Goal: Information Seeking & Learning: Learn about a topic

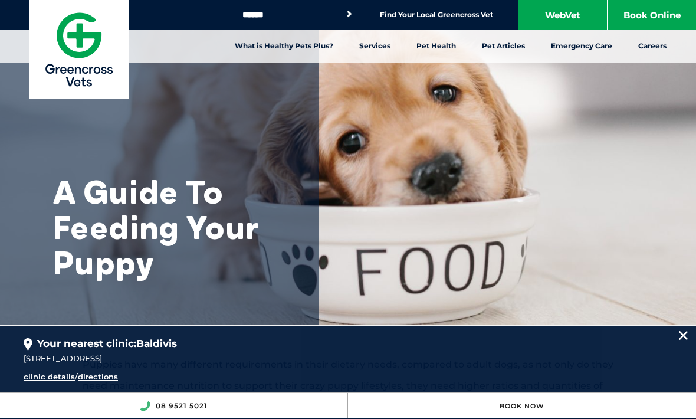
click at [258, 10] on input "Search for:" at bounding box center [289, 14] width 100 height 9
type input "**********"
click at [347, 14] on button "Search" at bounding box center [349, 14] width 12 height 12
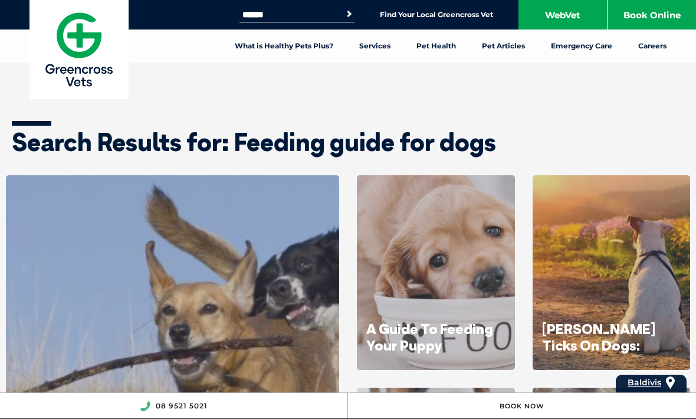
click at [438, 354] on icon at bounding box center [435, 363] width 19 height 19
